Goal: Check status: Check status

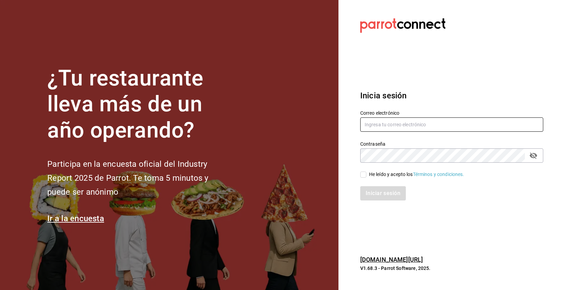
type input "cohr1984@gmail.com"
click at [365, 172] on input "He leído y acepto los Términos y condiciones." at bounding box center [363, 175] width 6 height 6
checkbox input "true"
click at [378, 195] on button "Iniciar sesión" at bounding box center [383, 193] width 46 height 14
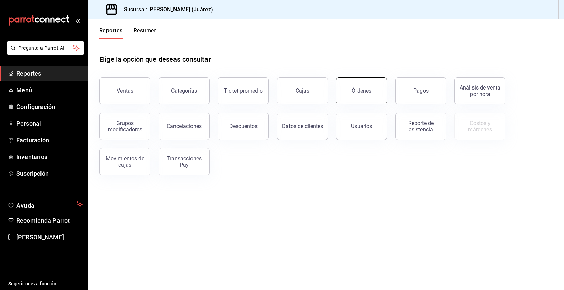
click at [358, 94] on button "Órdenes" at bounding box center [361, 90] width 51 height 27
